Goal: Information Seeking & Learning: Learn about a topic

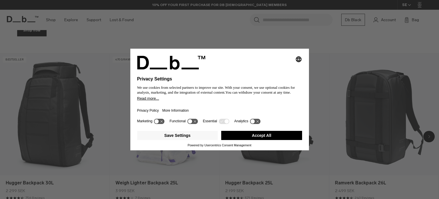
click at [252, 133] on button "Accept All" at bounding box center [261, 135] width 81 height 9
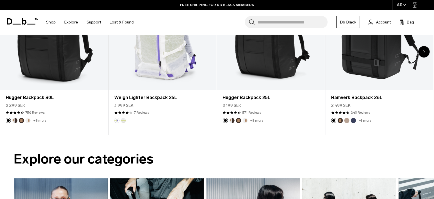
scroll to position [299, 0]
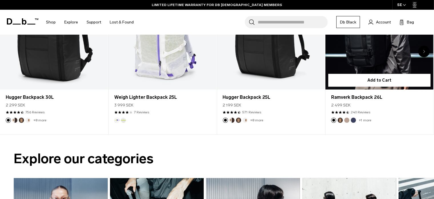
click at [357, 53] on link "Ramverk Backpack 26L" at bounding box center [379, 29] width 108 height 120
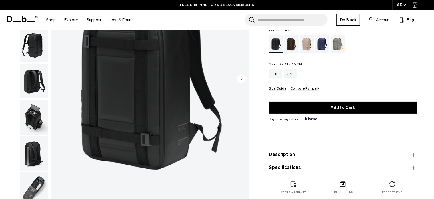
scroll to position [49, 0]
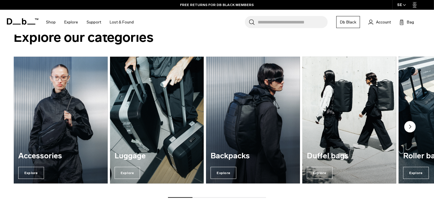
scroll to position [420, 0]
click at [218, 128] on img "3 / 7" at bounding box center [253, 120] width 94 height 127
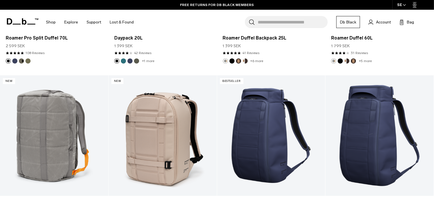
scroll to position [897, 0]
